Goal: Information Seeking & Learning: Learn about a topic

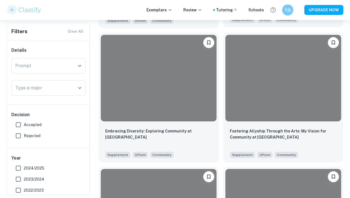
scroll to position [251, 0]
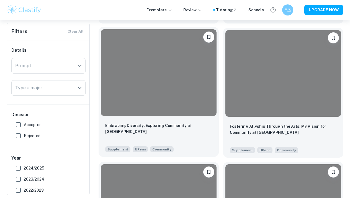
click at [195, 130] on div "Embracing Diversity: Exploring Community at [GEOGRAPHIC_DATA]" at bounding box center [158, 132] width 107 height 19
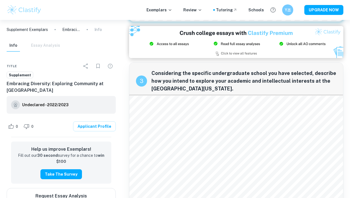
scroll to position [329, 0]
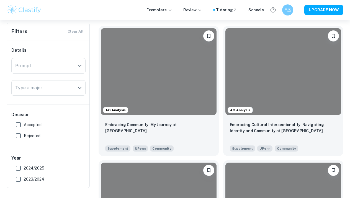
scroll to position [120, 0]
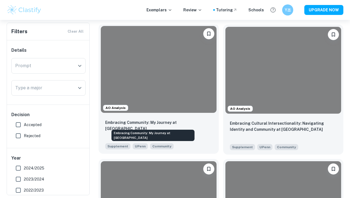
click at [157, 122] on p "Embracing Community: My Journey at [GEOGRAPHIC_DATA]" at bounding box center [158, 126] width 107 height 12
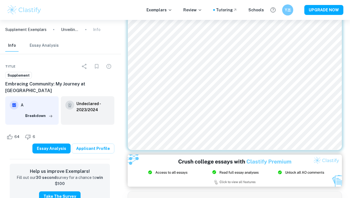
scroll to position [225, 0]
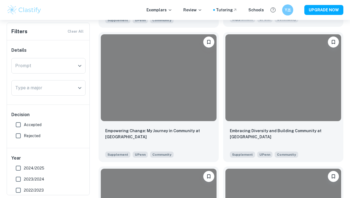
scroll to position [382, 0]
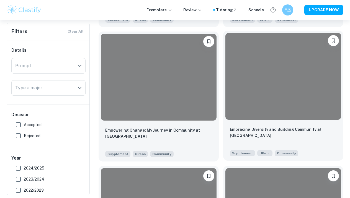
click at [232, 127] on div "Embracing Diversity and Building Community at [GEOGRAPHIC_DATA]" at bounding box center [283, 136] width 107 height 19
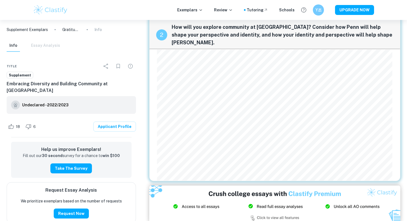
scroll to position [180, 0]
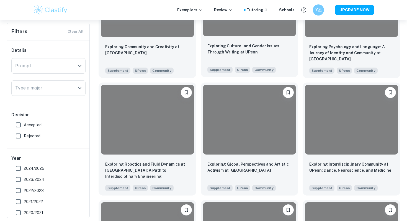
scroll to position [546, 0]
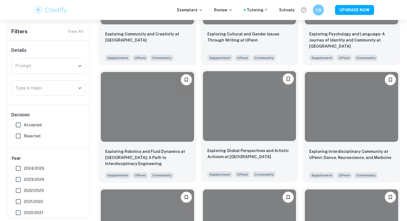
click at [269, 143] on div "Exploring Global Perspectives and Artistic Activism at Penn Supplement UPenn Co…" at bounding box center [250, 162] width 98 height 39
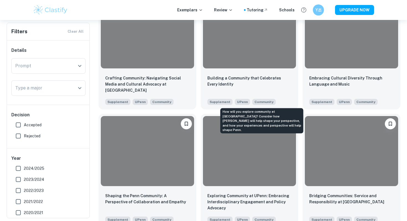
scroll to position [1091, 0]
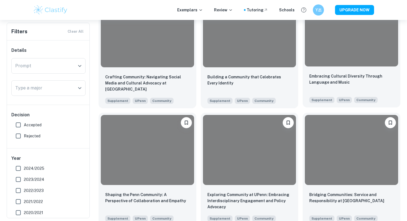
click at [334, 73] on div "Embracing Cultural Diversity Through Language and Music Supplement UPenn Commun…" at bounding box center [352, 88] width 98 height 39
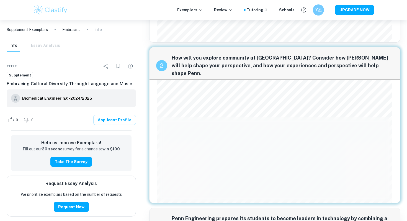
scroll to position [158, 0]
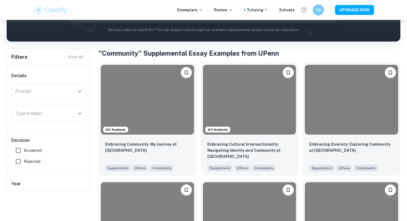
scroll to position [37, 0]
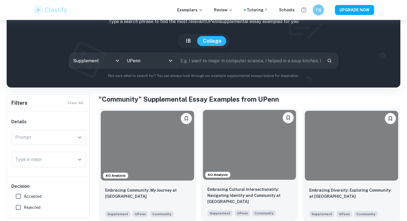
click at [239, 136] on div at bounding box center [249, 145] width 93 height 70
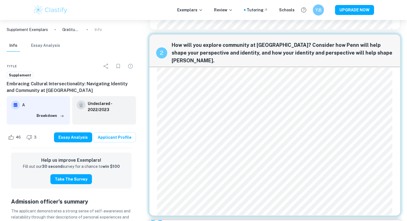
scroll to position [145, 0]
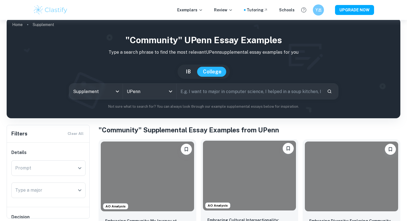
scroll to position [6, 0]
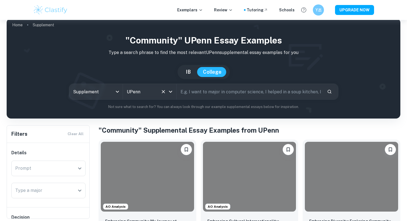
click at [171, 93] on icon "Open" at bounding box center [170, 91] width 7 height 7
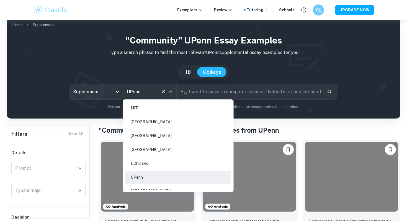
click at [136, 173] on li "UPenn" at bounding box center [178, 177] width 106 height 13
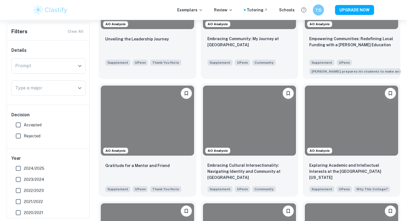
scroll to position [189, 0]
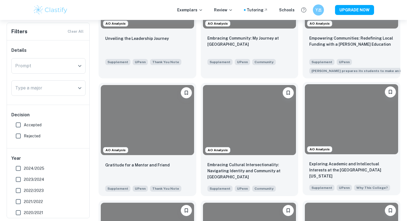
click at [347, 109] on div at bounding box center [351, 119] width 93 height 70
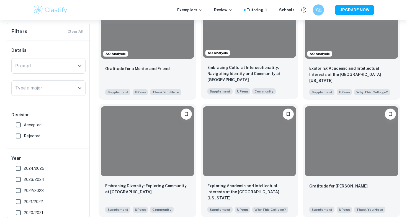
scroll to position [286, 0]
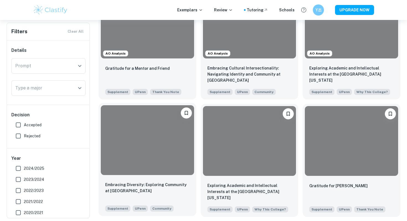
click at [179, 151] on div at bounding box center [147, 140] width 93 height 70
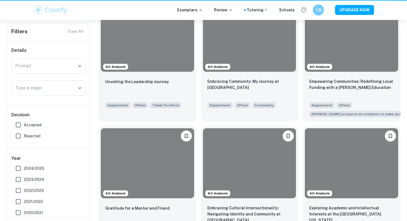
scroll to position [286, 0]
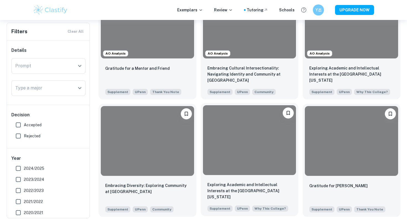
click at [239, 163] on div at bounding box center [249, 140] width 93 height 70
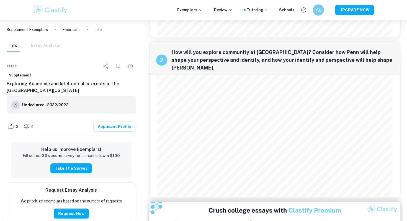
scroll to position [146, 0]
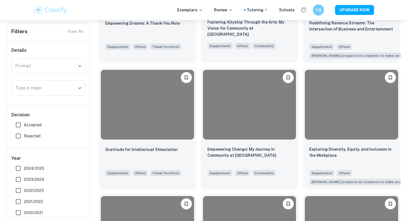
scroll to position [578, 0]
